Goal: Task Accomplishment & Management: Use online tool/utility

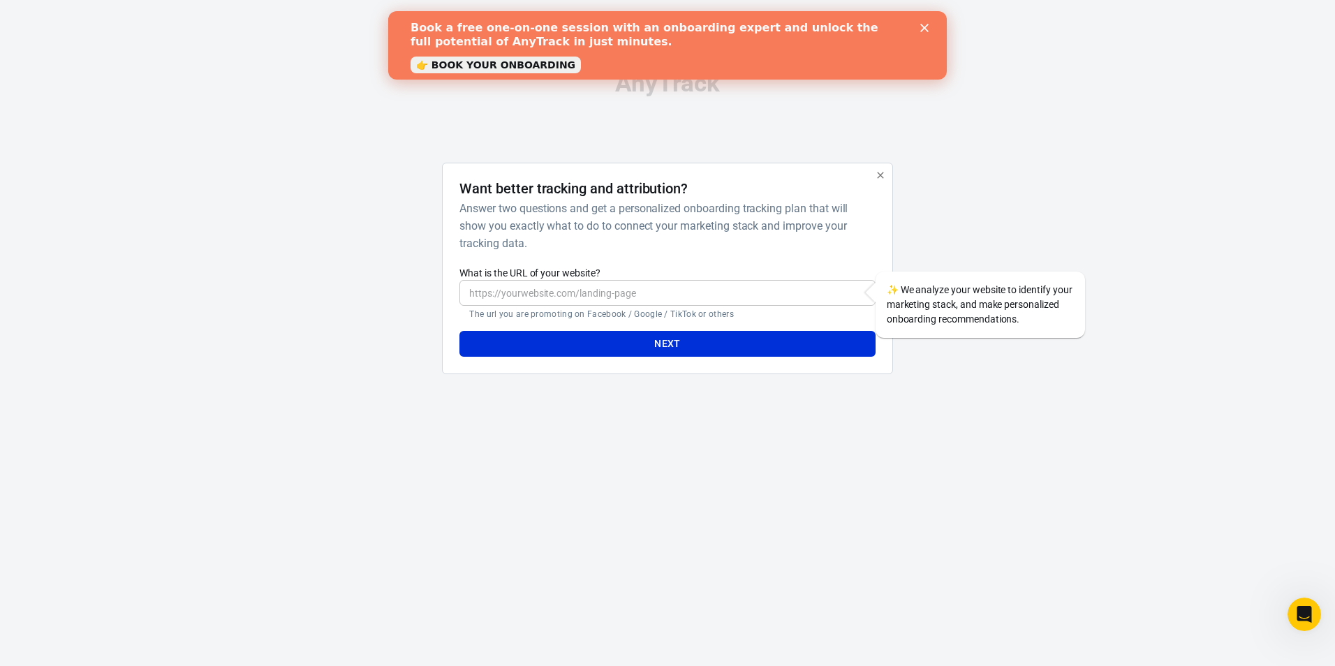
click at [924, 26] on icon "Close" at bounding box center [924, 28] width 8 height 8
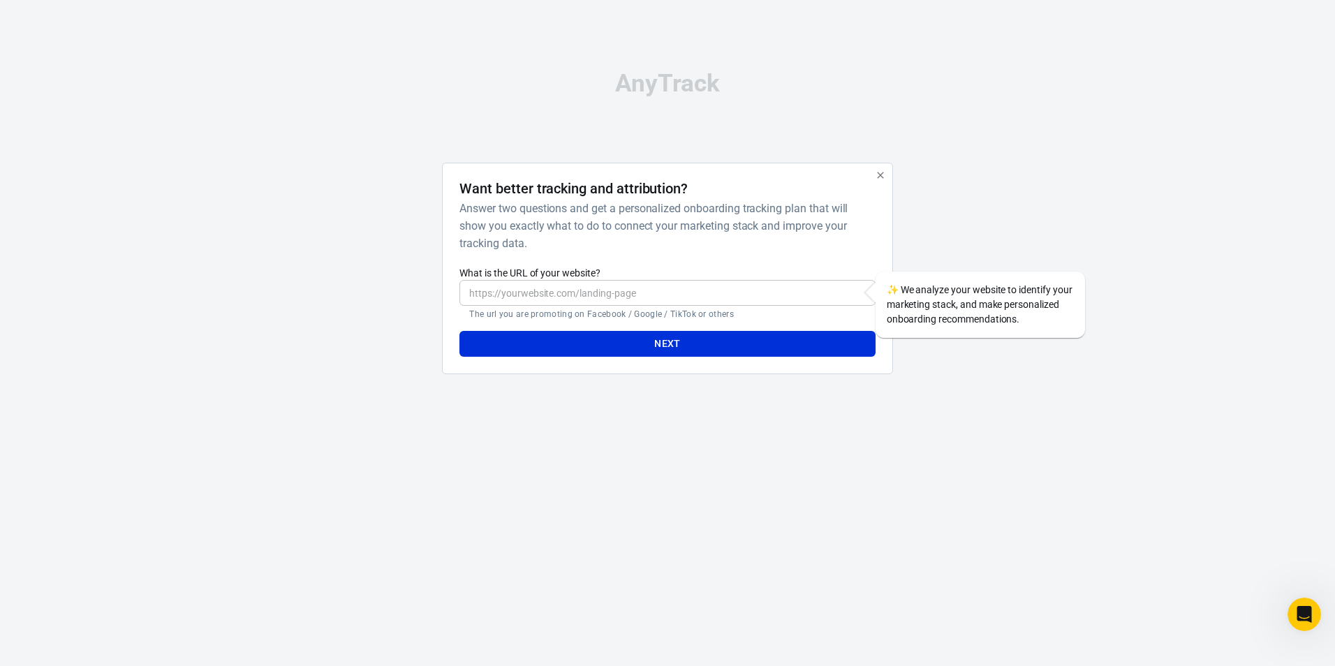
click at [614, 295] on input "What is the URL of your website?" at bounding box center [666, 293] width 415 height 26
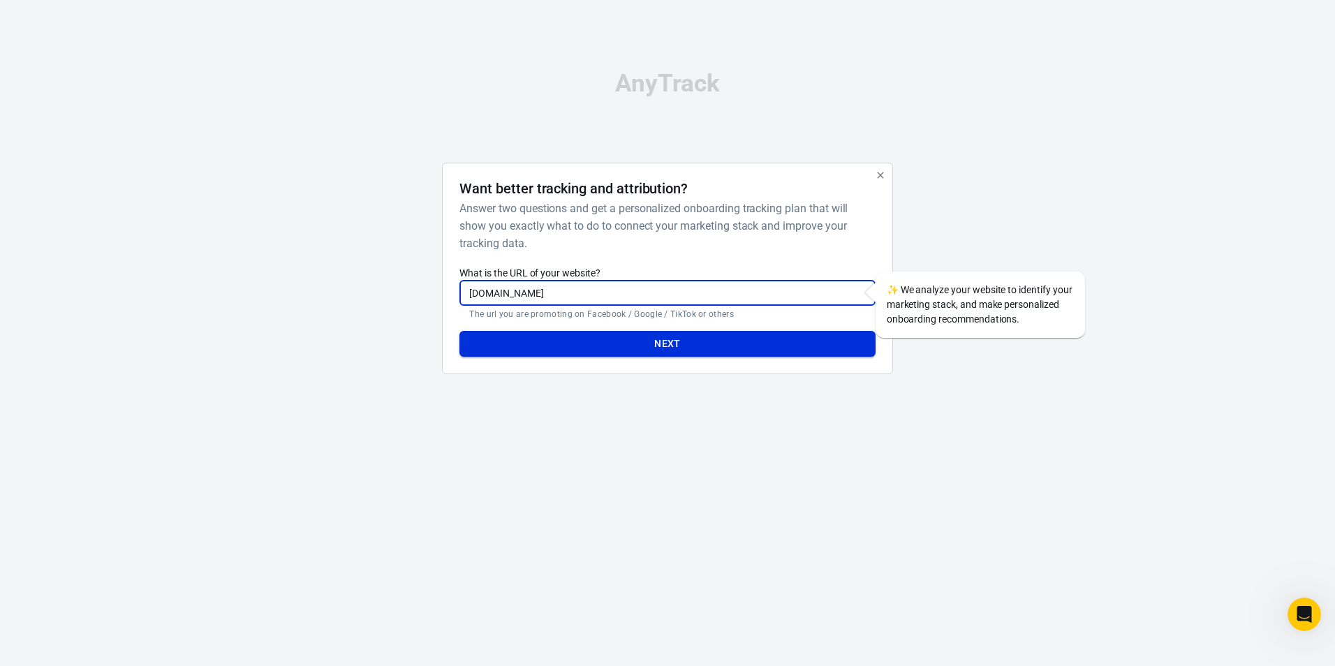
type input "[DOMAIN_NAME]"
click at [639, 345] on button "Next" at bounding box center [666, 344] width 415 height 26
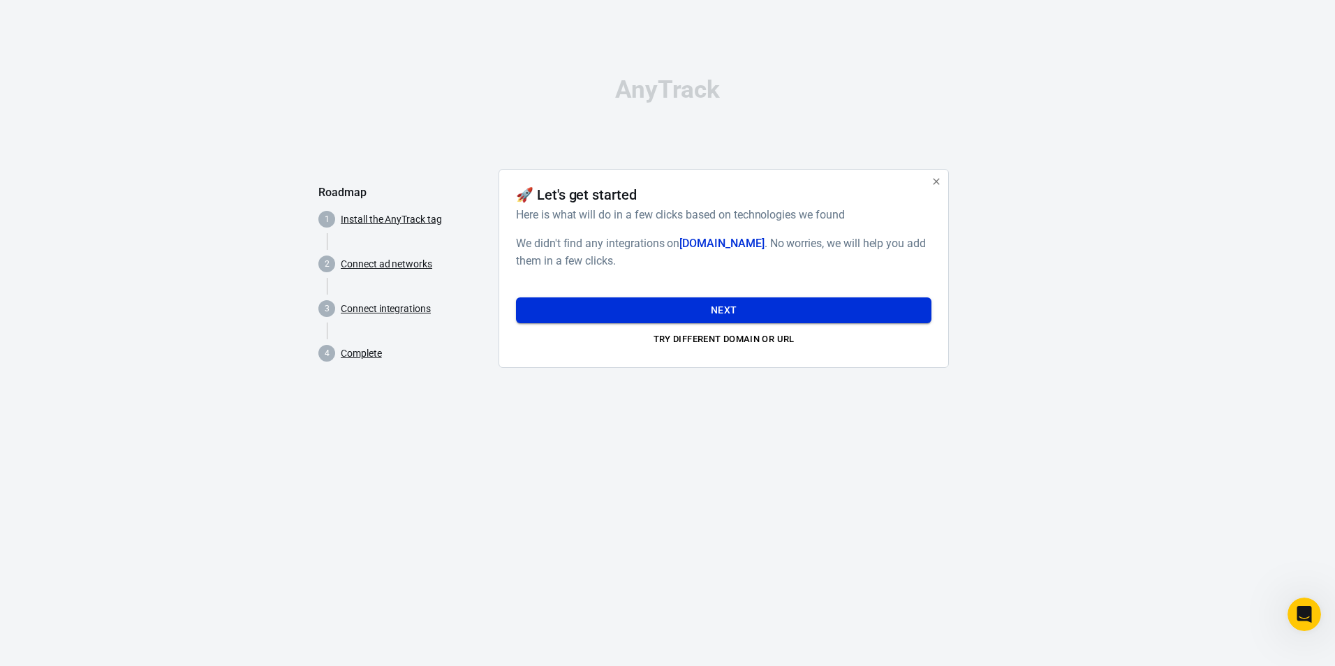
click at [671, 308] on button "Next" at bounding box center [723, 310] width 415 height 26
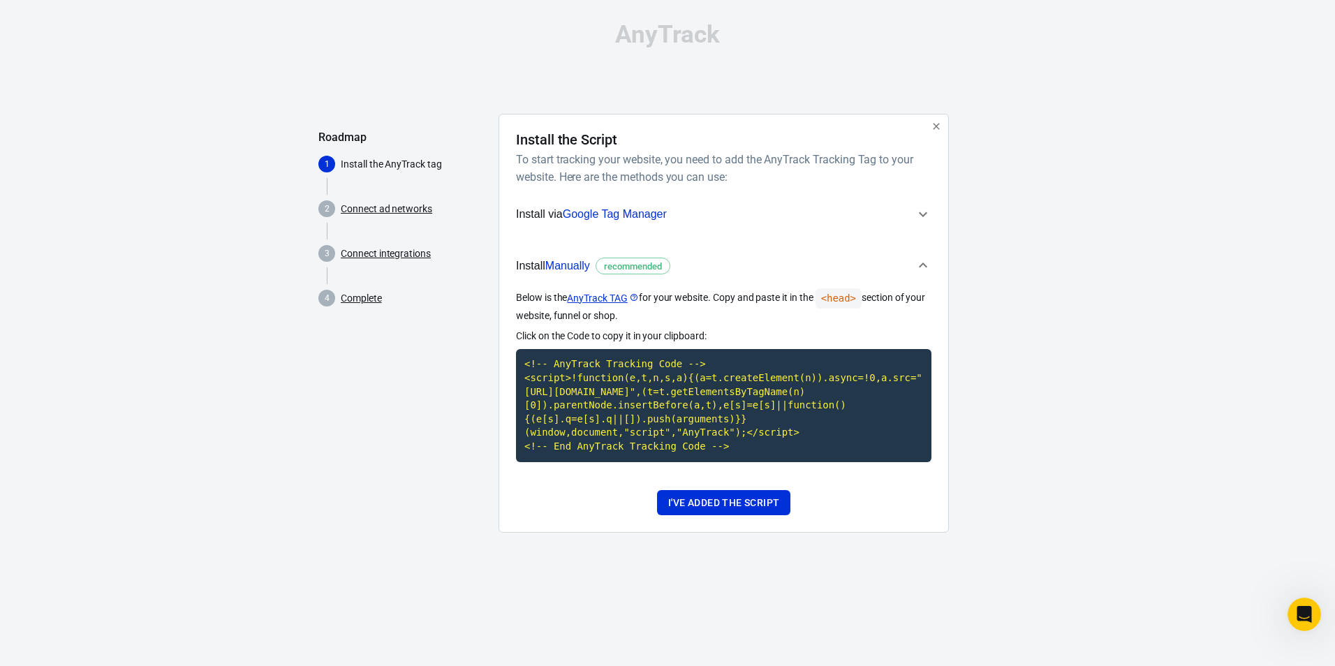
click at [643, 212] on span "Google Tag Manager" at bounding box center [615, 214] width 104 height 12
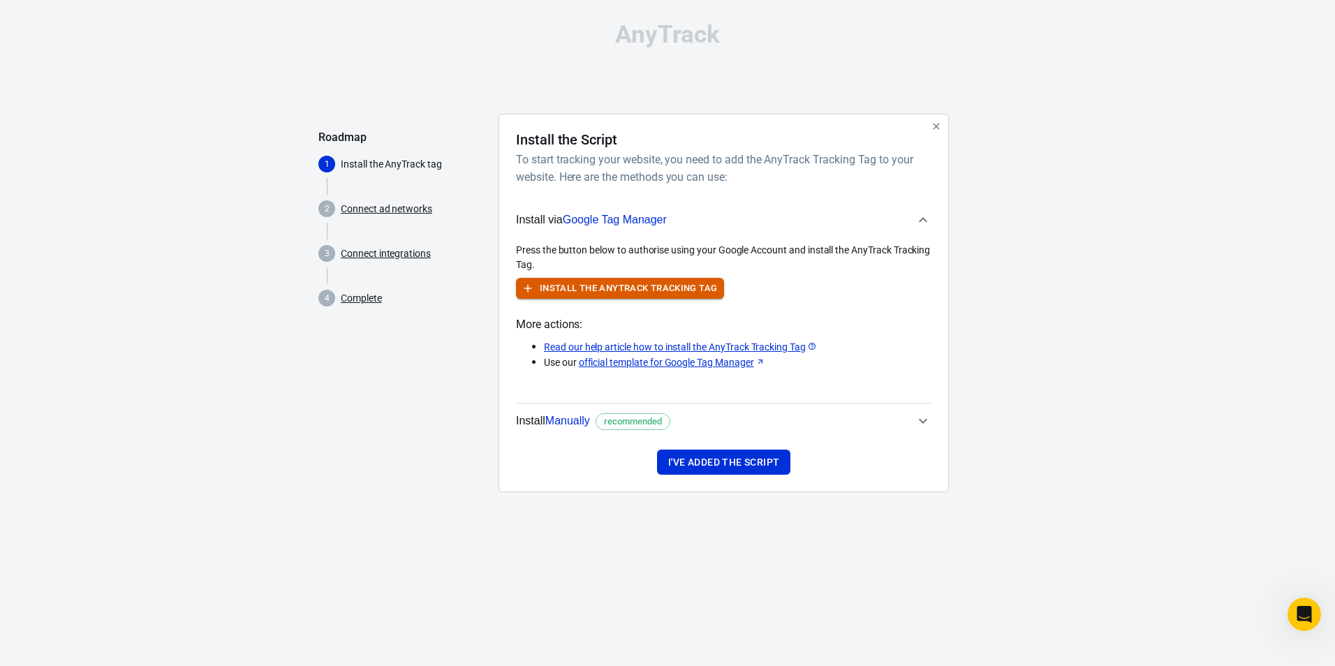
click at [620, 288] on button "Install the AnyTrack Tracking Tag" at bounding box center [620, 289] width 208 height 22
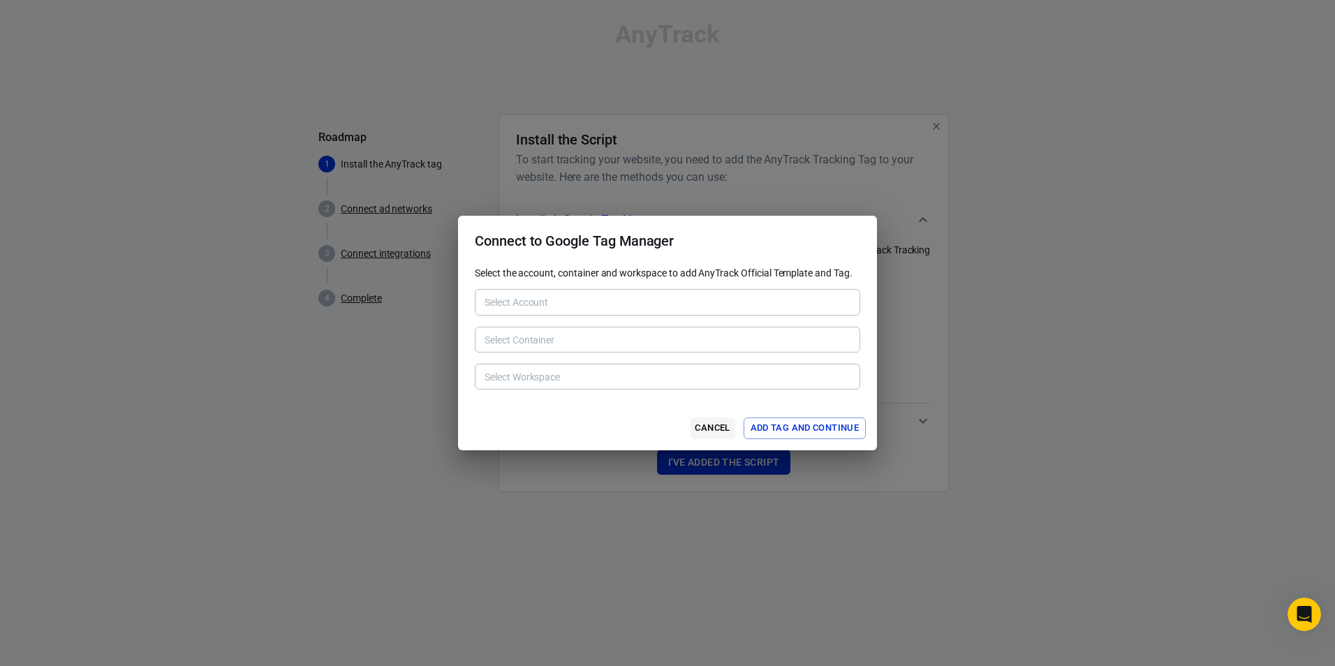
click at [704, 424] on button "Cancel" at bounding box center [712, 428] width 45 height 22
